Goal: Task Accomplishment & Management: Manage account settings

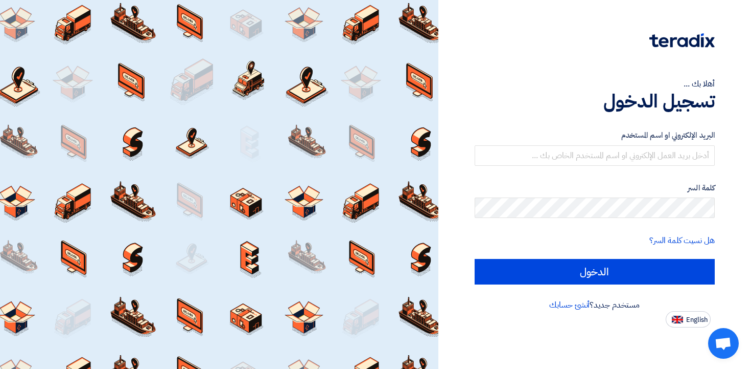
click at [602, 166] on form "البريد الإلكتروني او اسم المستخدم كلمة السر هل نسيت كلمة السر؟ الدخول" at bounding box center [595, 206] width 241 height 155
click at [612, 157] on input "text" at bounding box center [595, 155] width 241 height 20
paste input "[EMAIL_ADDRESS][DOMAIN_NAME]"
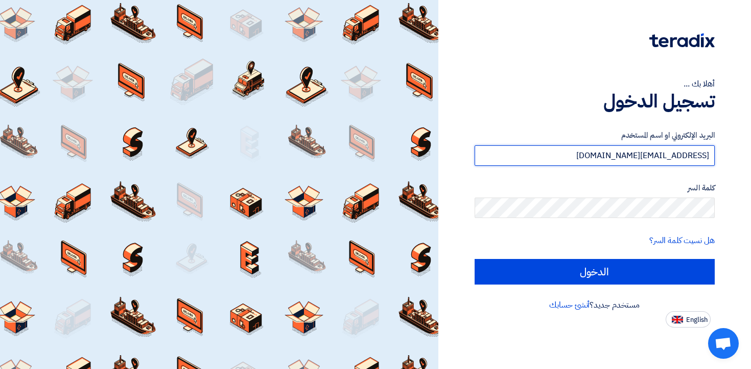
type input "[EMAIL_ADDRESS][DOMAIN_NAME]"
click at [585, 219] on form "البريد الإلكتروني او اسم المستخدم [EMAIL_ADDRESS][DOMAIN_NAME] كلمة السر هل نسي…" at bounding box center [595, 206] width 241 height 155
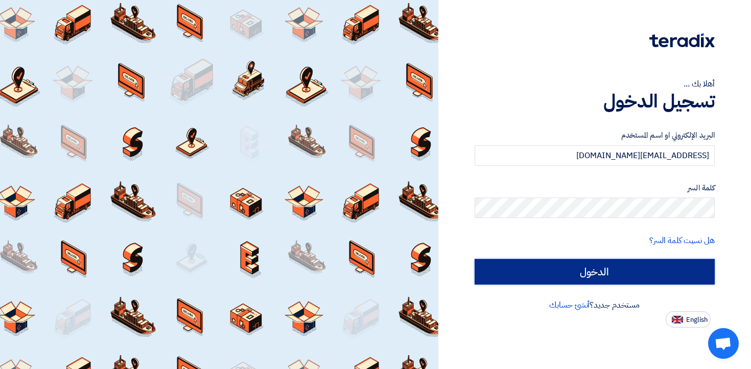
click at [626, 278] on input "الدخول" at bounding box center [595, 272] width 241 height 26
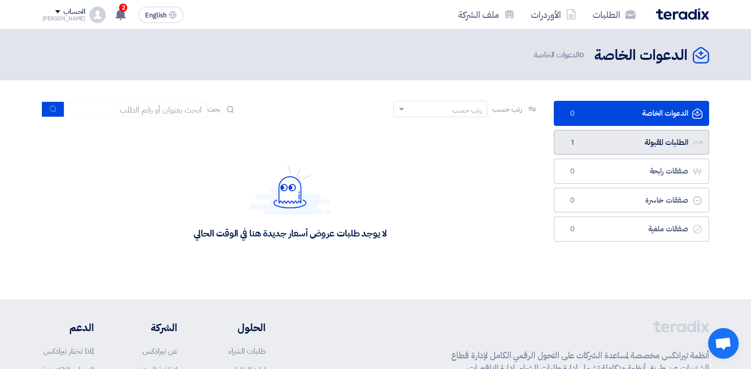
click at [653, 143] on link "الطلبات المقبولة الطلبات المقبولة 1" at bounding box center [631, 142] width 155 height 25
